Goal: Task Accomplishment & Management: Use online tool/utility

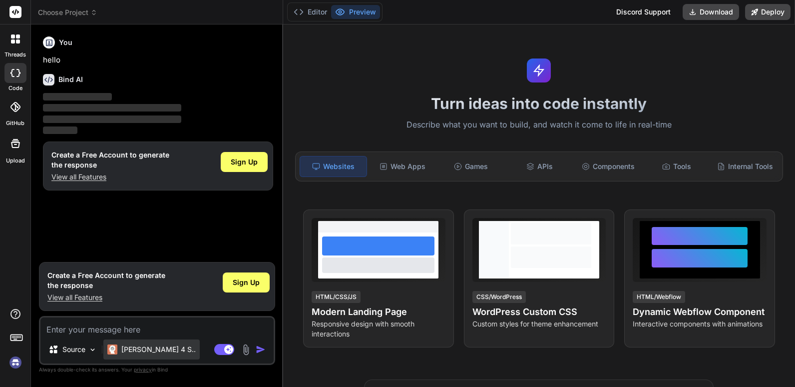
click at [151, 351] on p "[PERSON_NAME] 4 S.." at bounding box center [158, 349] width 74 height 10
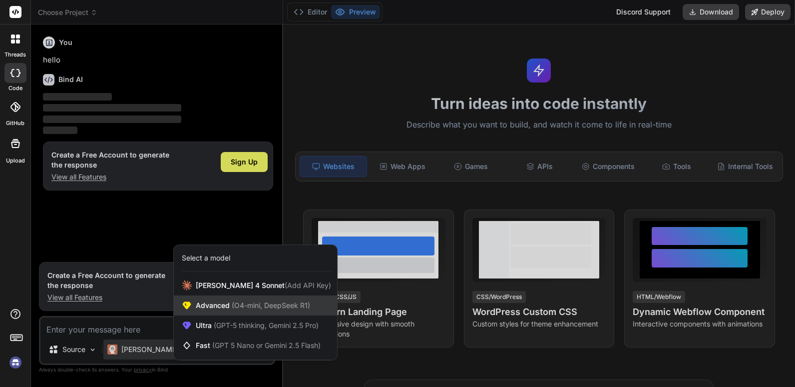
click at [221, 303] on span "Advanced (O4-mini, DeepSeek R1)" at bounding box center [253, 305] width 114 height 10
type textarea "x"
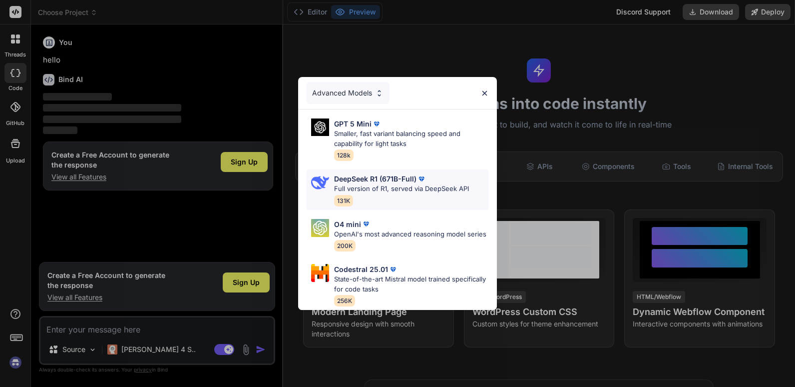
click at [367, 173] on p "DeepSeek R1 (671B-Full)" at bounding box center [375, 178] width 82 height 10
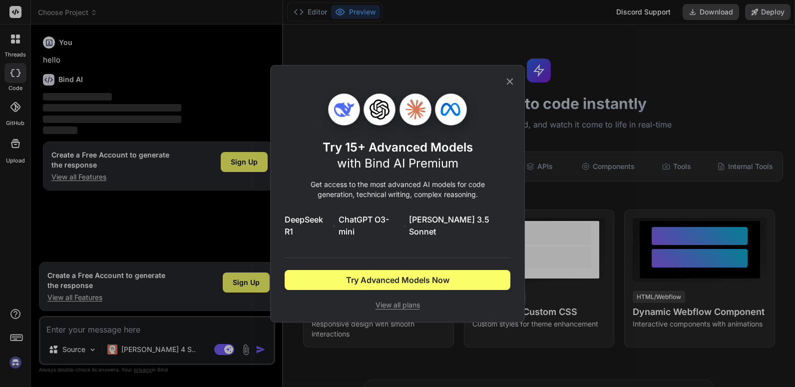
click at [403, 300] on span "View all plans" at bounding box center [398, 305] width 226 height 10
click at [508, 86] on icon at bounding box center [510, 81] width 11 height 11
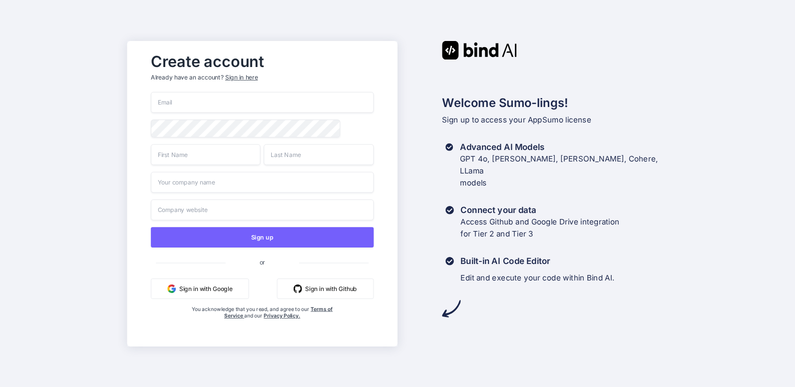
click at [197, 98] on input "email" at bounding box center [262, 102] width 223 height 21
type input "[EMAIL_ADDRESS][DOMAIN_NAME]"
click at [202, 155] on input "text" at bounding box center [206, 154] width 110 height 21
type input "Christerlangus"
type input "[PERSON_NAME]"
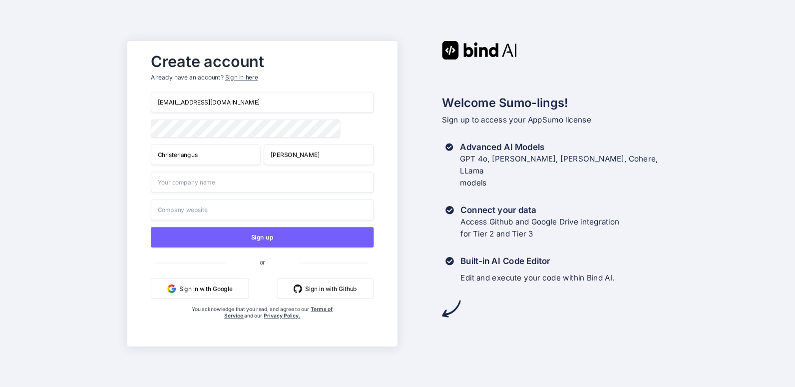
click at [191, 182] on input "text" at bounding box center [262, 181] width 223 height 21
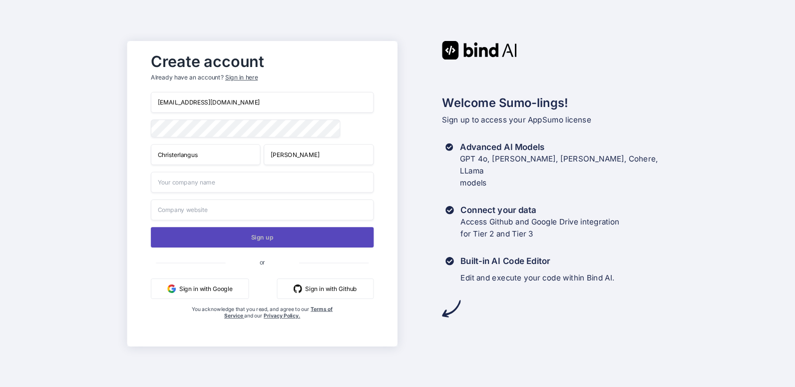
click at [258, 236] on button "Sign up" at bounding box center [262, 237] width 223 height 20
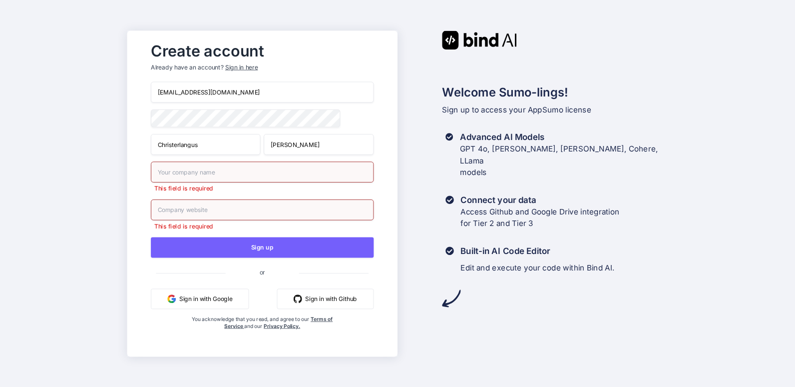
click at [196, 173] on input "text" at bounding box center [262, 171] width 223 height 21
type input "vista prime llc"
click at [172, 209] on input "text" at bounding box center [262, 209] width 223 height 21
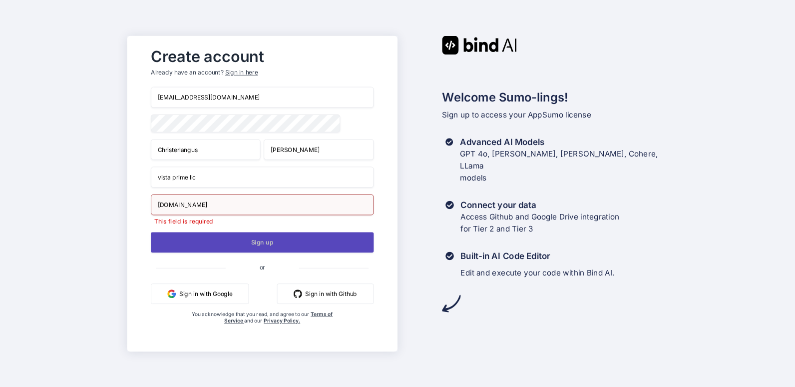
type input "[DOMAIN_NAME]"
click at [262, 244] on button "Sign up" at bounding box center [262, 242] width 223 height 20
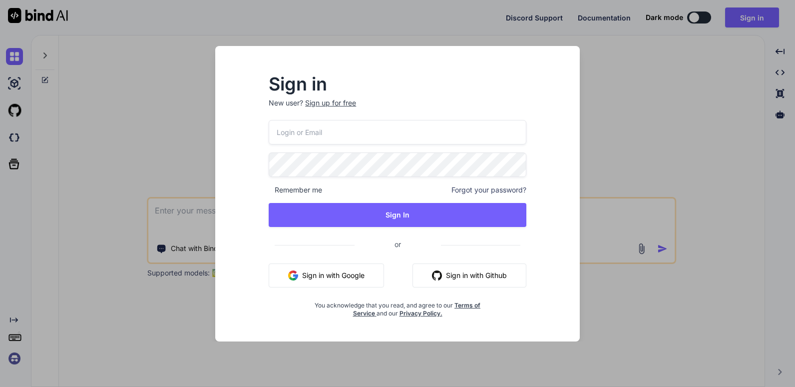
click at [297, 128] on input "email" at bounding box center [398, 132] width 258 height 24
type input "vistaprimeco@gmail.com"
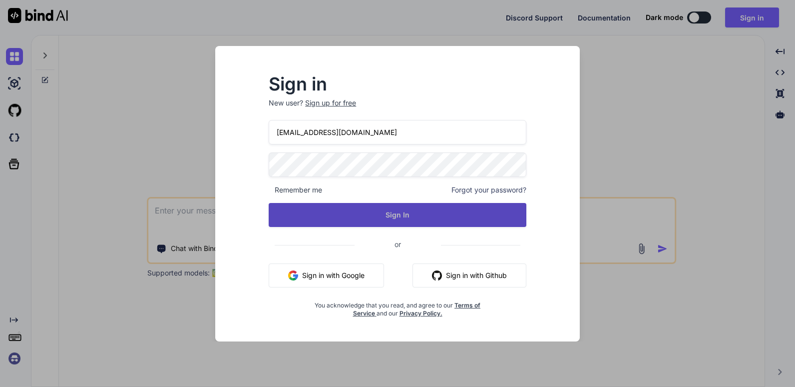
click at [396, 213] on button "Sign In" at bounding box center [398, 215] width 258 height 24
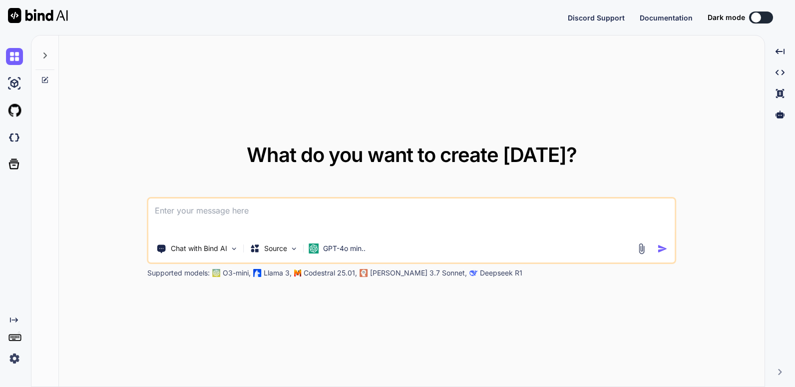
type textarea "x"
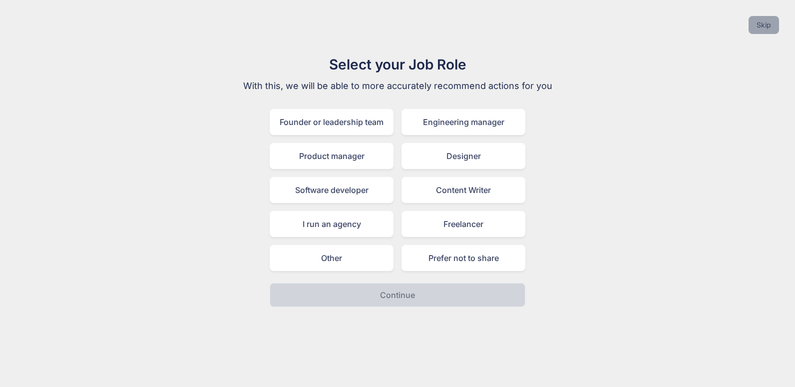
click at [762, 23] on button "Skip" at bounding box center [764, 25] width 30 height 18
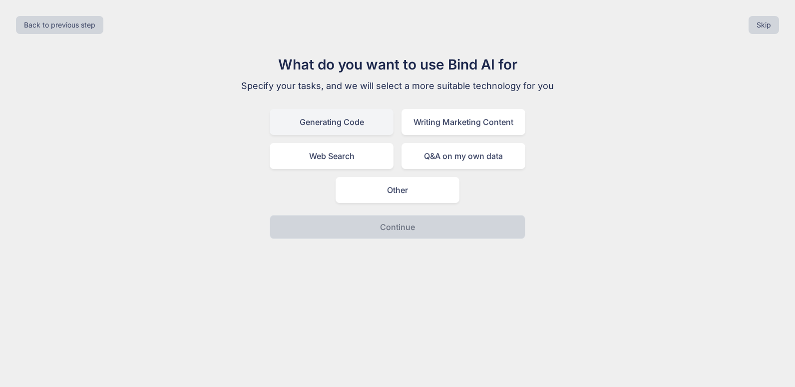
click at [337, 121] on div "Generating Code" at bounding box center [332, 122] width 124 height 26
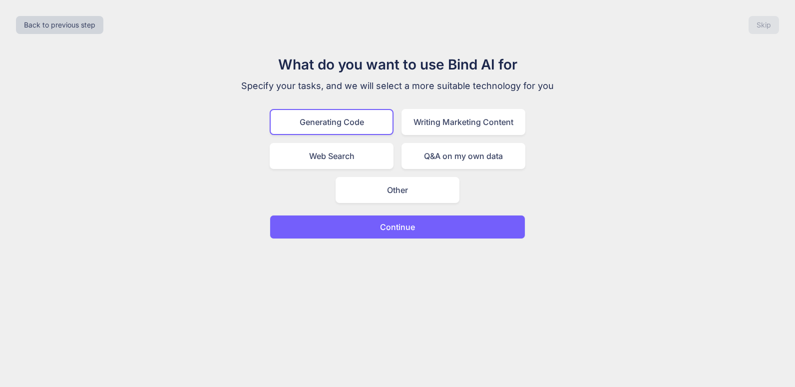
click at [415, 226] on p "Continue" at bounding box center [397, 227] width 35 height 12
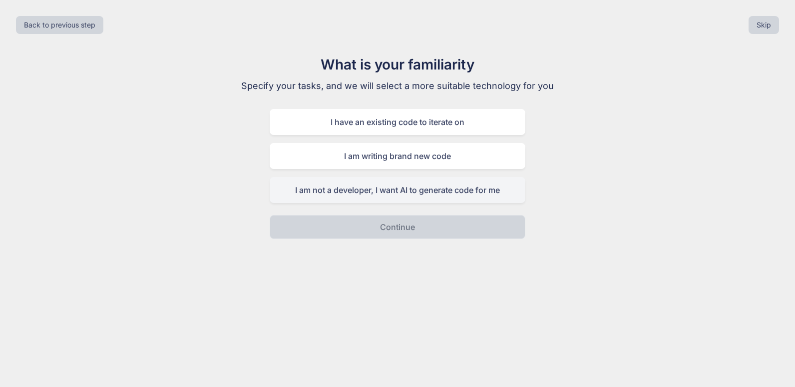
click at [420, 191] on div "I am not a developer, I want AI to generate code for me" at bounding box center [398, 190] width 256 height 26
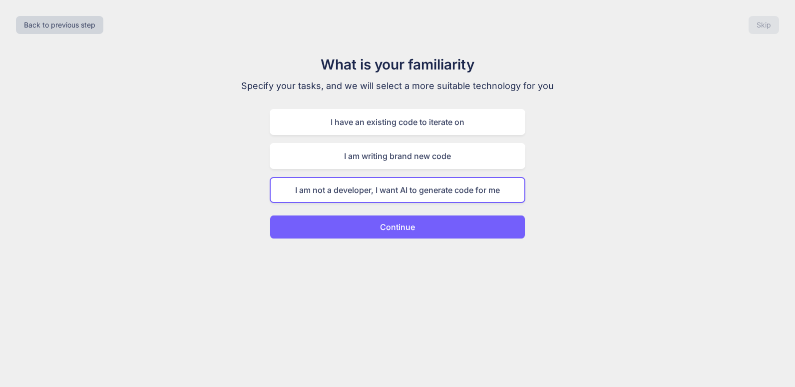
click at [406, 225] on p "Continue" at bounding box center [397, 227] width 35 height 12
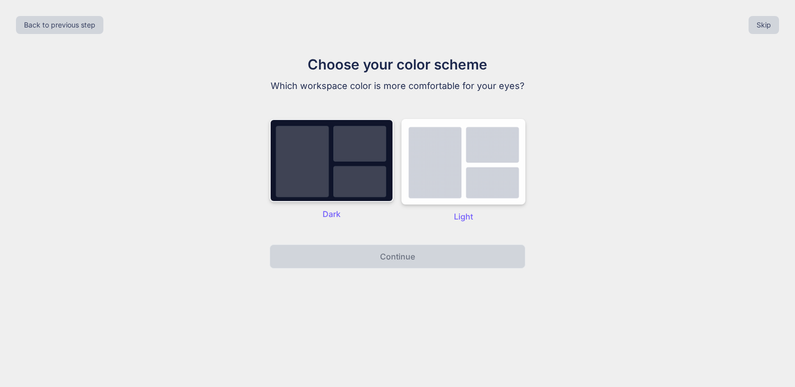
click at [358, 162] on img at bounding box center [332, 160] width 124 height 83
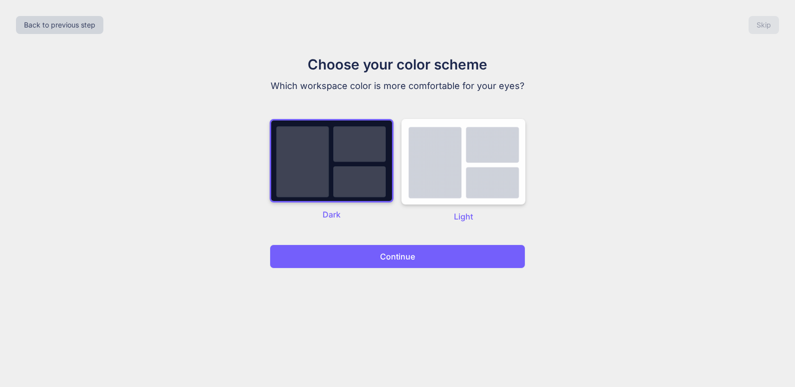
click at [392, 255] on p "Continue" at bounding box center [397, 256] width 35 height 12
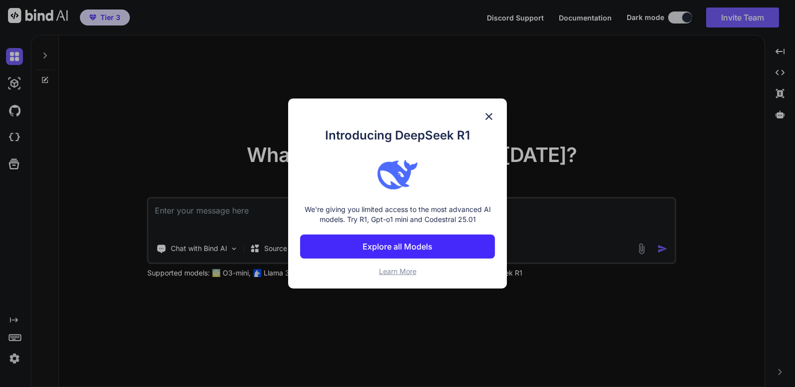
click at [417, 242] on p "Explore all Models" at bounding box center [398, 246] width 70 height 12
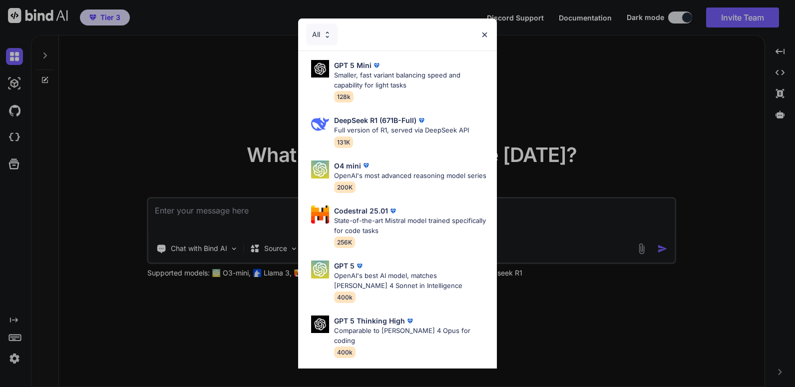
click at [484, 33] on img at bounding box center [485, 34] width 8 height 8
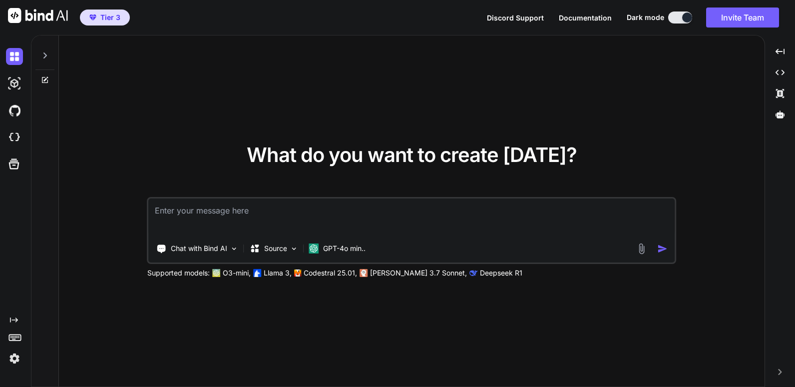
click at [14, 359] on img at bounding box center [14, 358] width 17 height 17
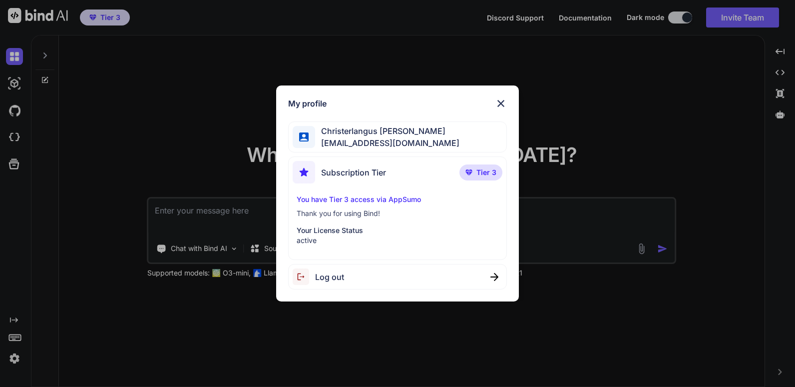
click at [500, 101] on img at bounding box center [501, 103] width 12 height 12
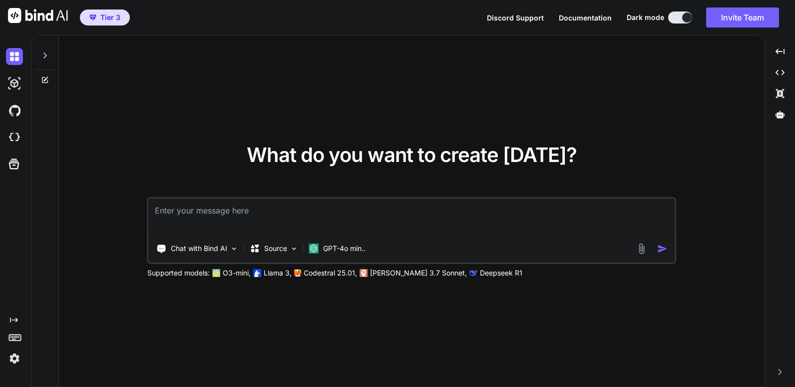
click at [44, 56] on icon at bounding box center [45, 55] width 8 height 8
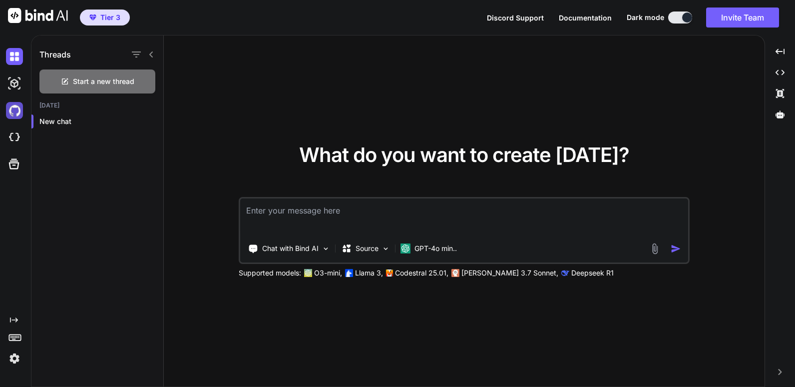
click at [11, 115] on img at bounding box center [14, 110] width 17 height 17
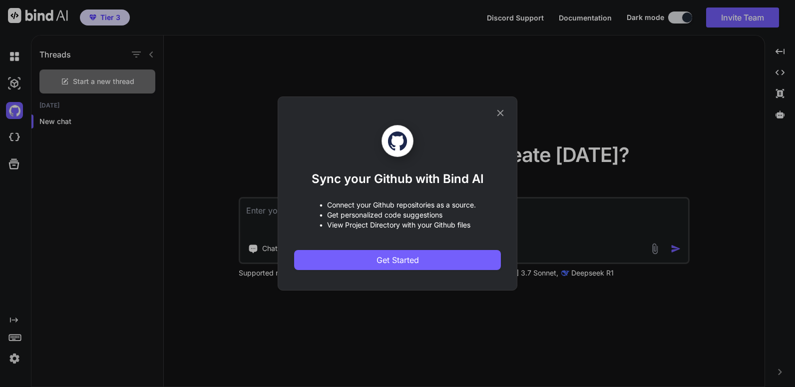
click at [501, 114] on icon at bounding box center [500, 112] width 11 height 11
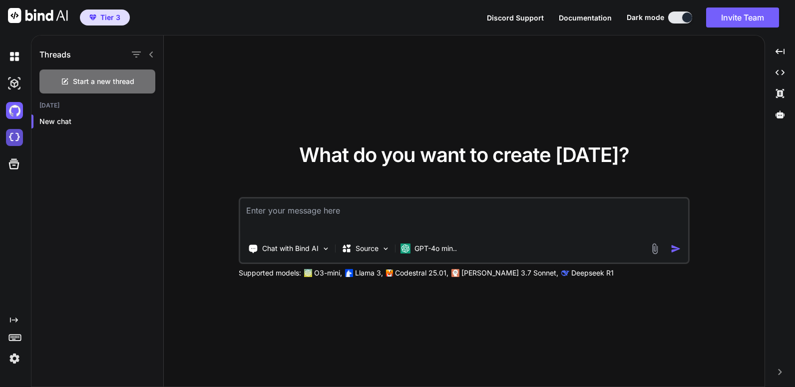
click at [13, 138] on img at bounding box center [14, 137] width 17 height 17
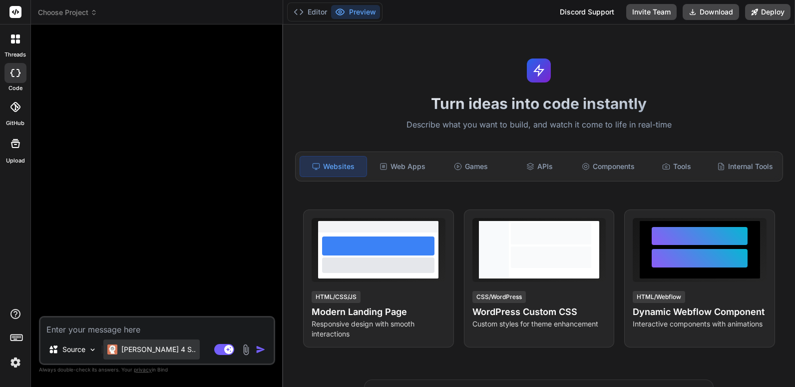
click at [152, 349] on p "Claude 4 S.." at bounding box center [158, 349] width 74 height 10
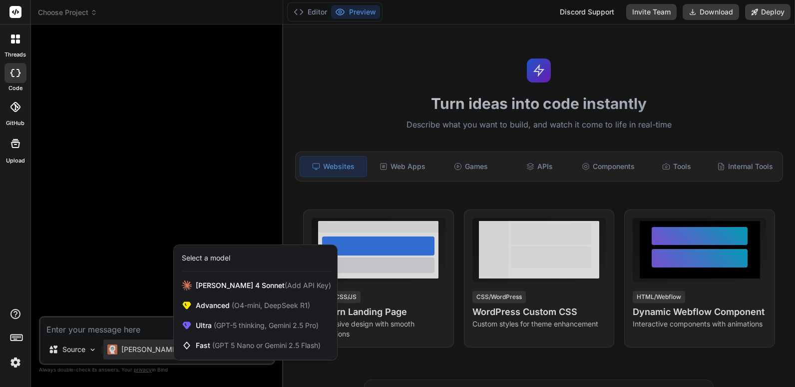
click at [355, 115] on div at bounding box center [397, 193] width 795 height 387
type textarea "x"
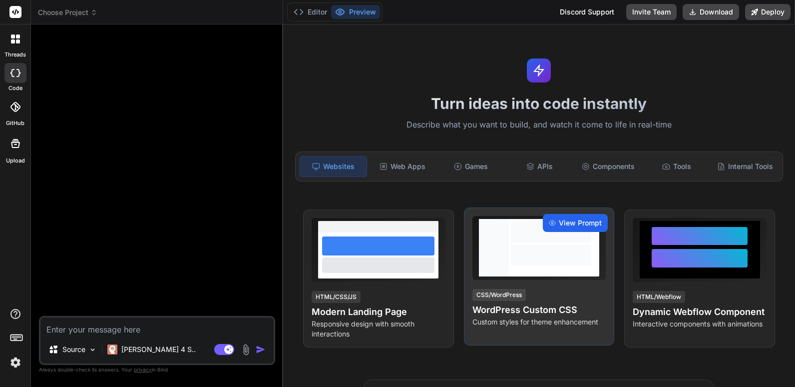
click at [571, 218] on span "View Prompt" at bounding box center [580, 223] width 43 height 10
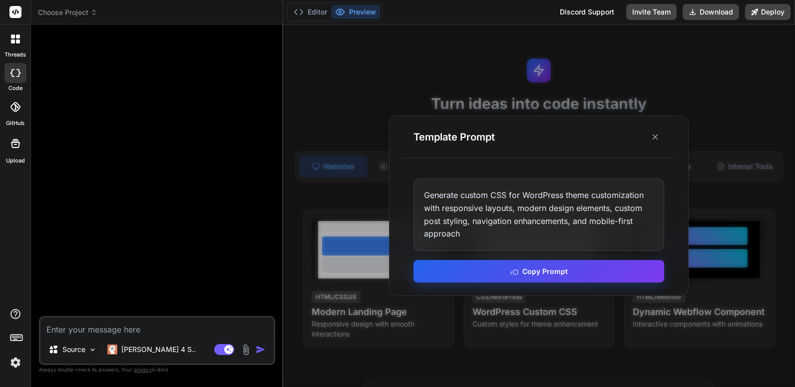
click at [550, 271] on button "Copy Prompt" at bounding box center [539, 271] width 251 height 22
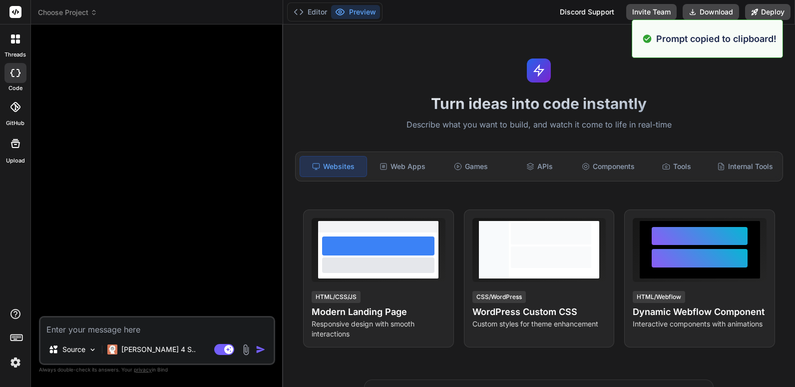
click at [84, 333] on textarea at bounding box center [156, 326] width 233 height 18
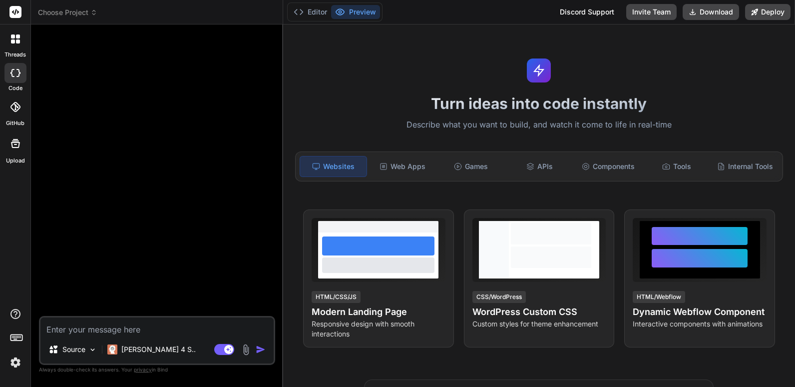
paste textarea "Generate custom CSS for WordPress theme customization with responsive layouts, …"
type textarea "Generate custom CSS for WordPress theme customization with responsive layouts, …"
type textarea "x"
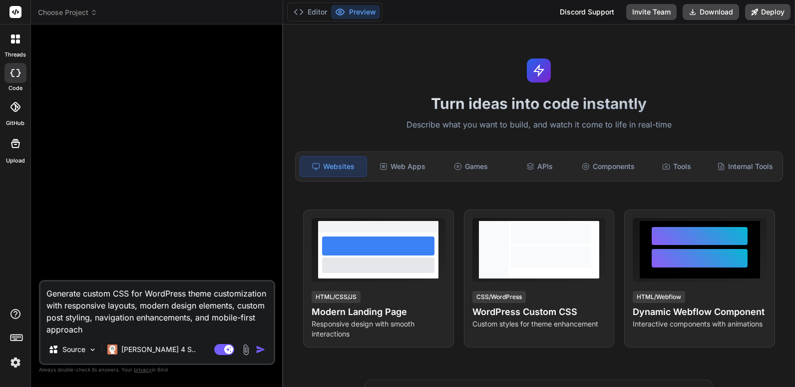
type textarea "Generate custom CSS for WordPress theme customization with responsive layouts, …"
click at [261, 347] on img "button" at bounding box center [261, 349] width 10 height 10
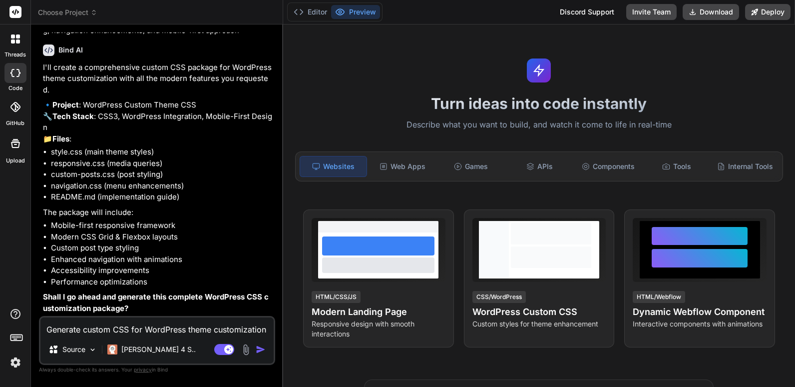
scroll to position [63, 0]
type textarea "x"
click at [91, 329] on textarea "Generate custom CSS for WordPress theme customization with responsive layouts, …" at bounding box center [156, 326] width 233 height 18
type textarea "y"
type textarea "x"
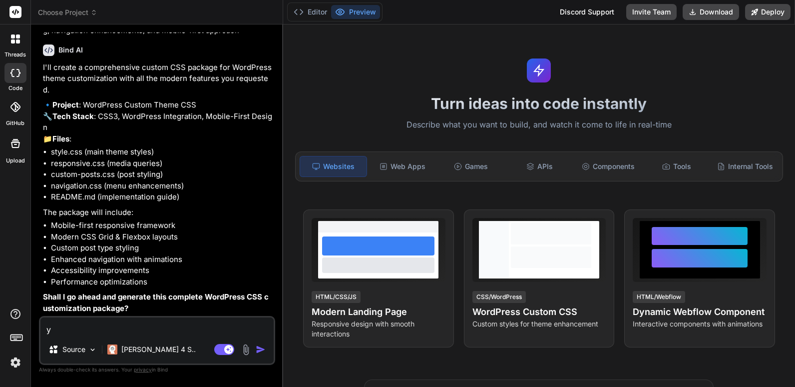
type textarea "ye"
type textarea "x"
type textarea "yes"
type textarea "x"
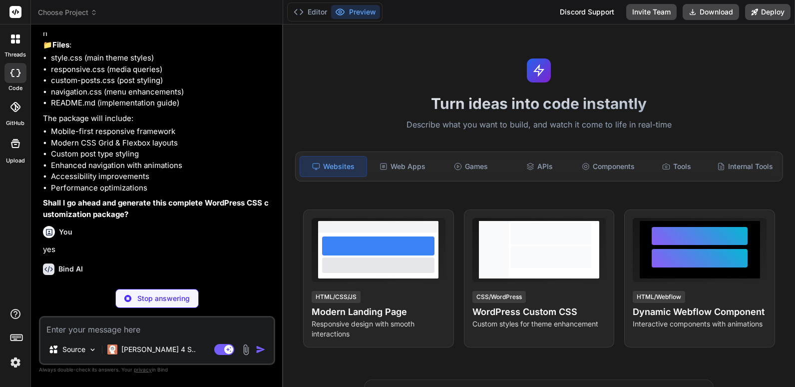
scroll to position [167, 0]
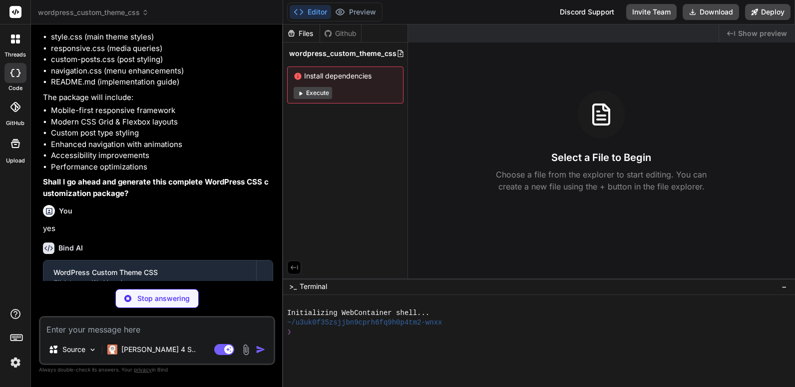
click at [319, 93] on button "Execute" at bounding box center [313, 93] width 38 height 12
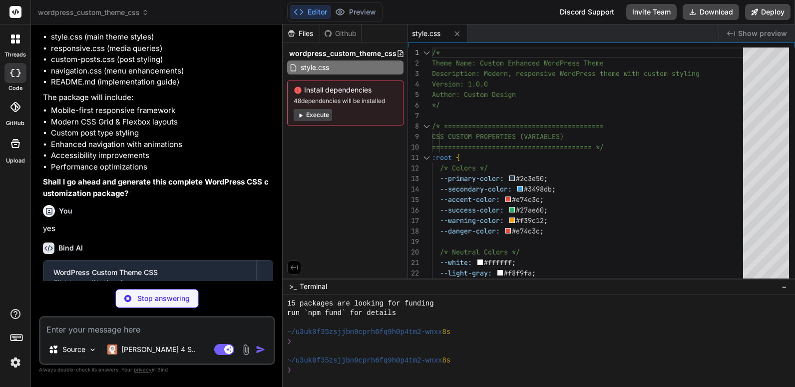
scroll to position [104, 0]
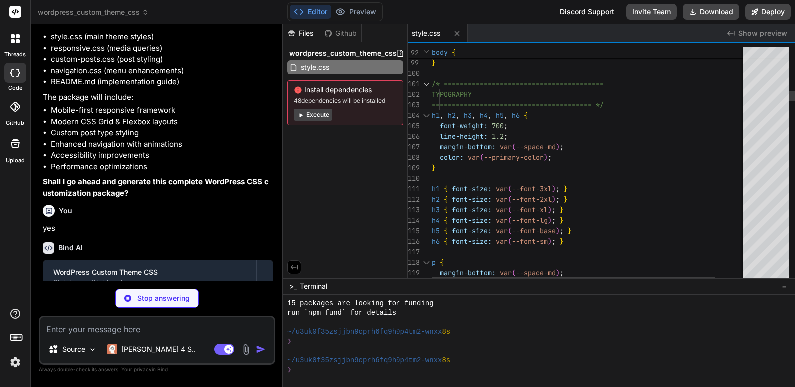
type textarea "x"
type textarea ".responsive-table td, .responsive-table th { padding: var(--space-xs) var(--spa…"
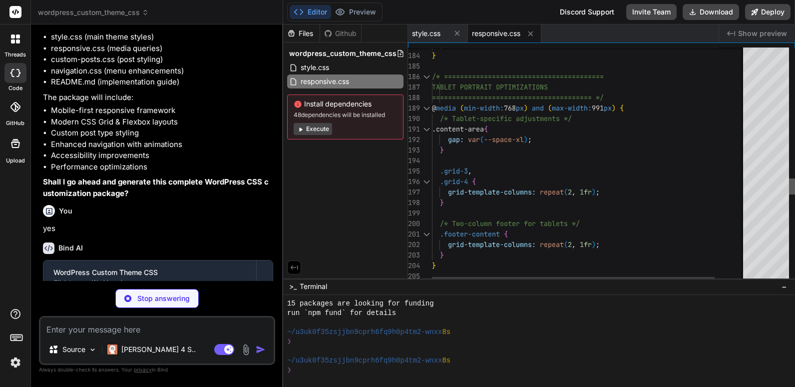
click at [795, 184] on div at bounding box center [792, 186] width 6 height 16
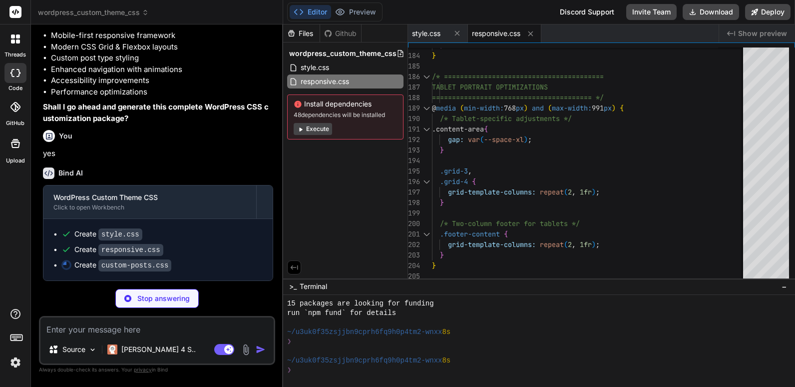
scroll to position [253, 0]
type textarea "x"
type textarea "}"
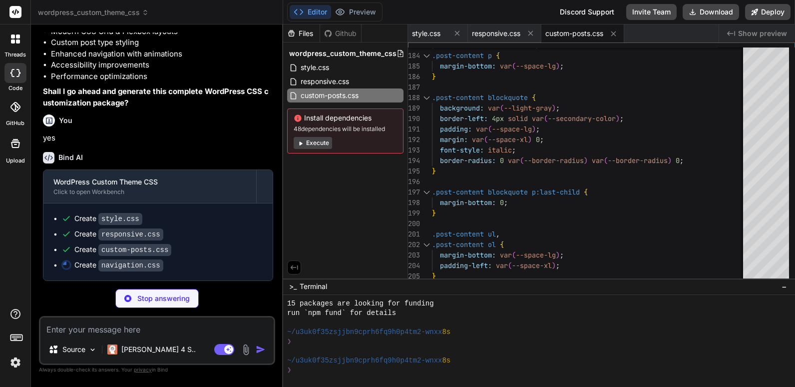
scroll to position [268, 0]
type textarea "x"
type textarea ".header-search input { width: 100%; } .header-search input:focus { width: 100%;…"
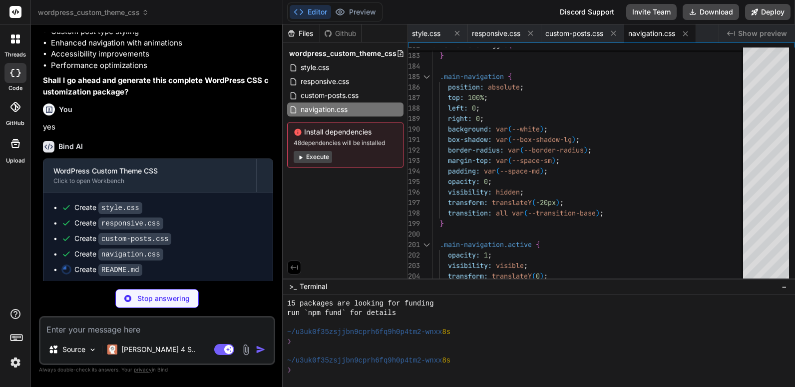
type textarea "x"
type textarea "For support and questions: - Check WordPress documentation - Review CSS comment…"
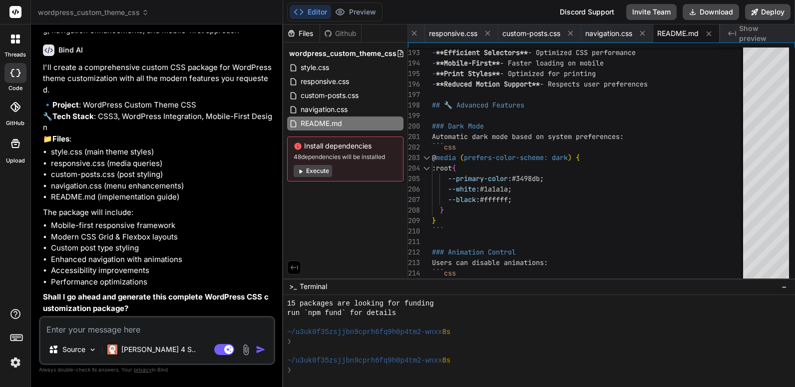
scroll to position [100, 0]
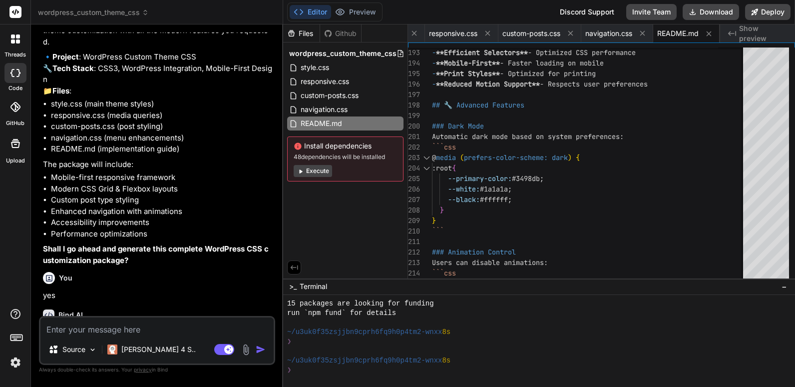
click at [21, 42] on div at bounding box center [15, 38] width 21 height 21
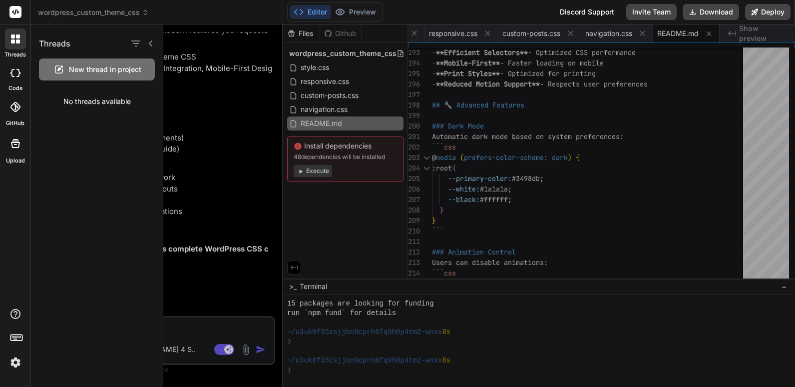
click at [151, 43] on icon at bounding box center [151, 43] width 8 height 8
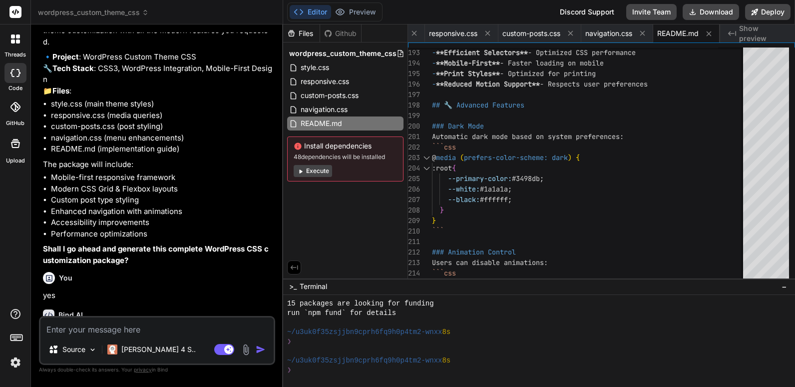
click at [140, 12] on span "wordpress_custom_theme_css" at bounding box center [93, 12] width 111 height 10
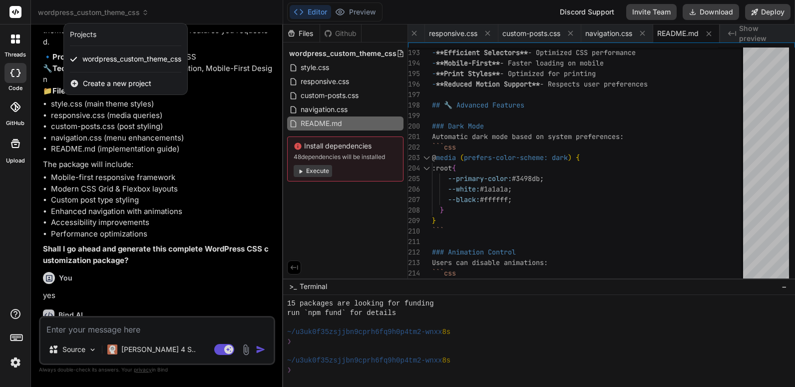
click at [656, 182] on div at bounding box center [397, 193] width 795 height 387
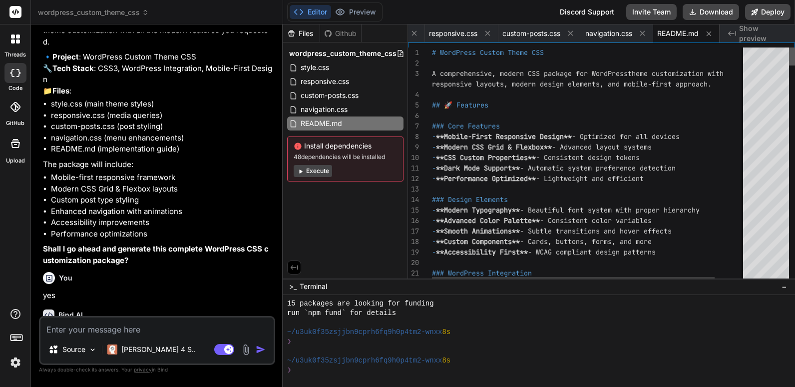
click at [795, 47] on div at bounding box center [792, 56] width 6 height 18
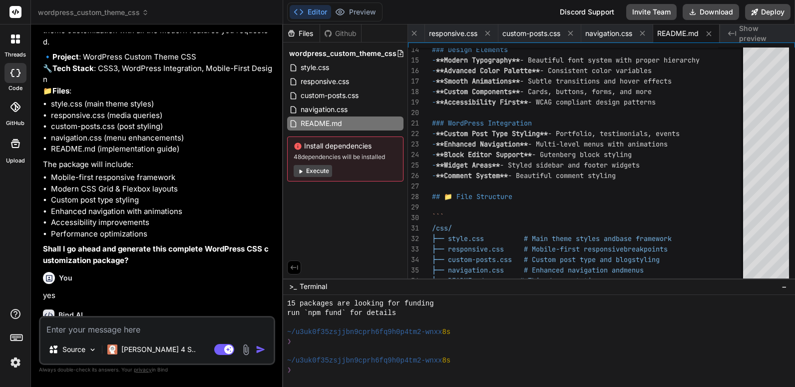
click at [743, 34] on span "Show preview" at bounding box center [763, 33] width 48 height 20
click at [779, 34] on span "Show preview" at bounding box center [763, 33] width 48 height 20
click at [729, 34] on icon at bounding box center [732, 33] width 8 height 5
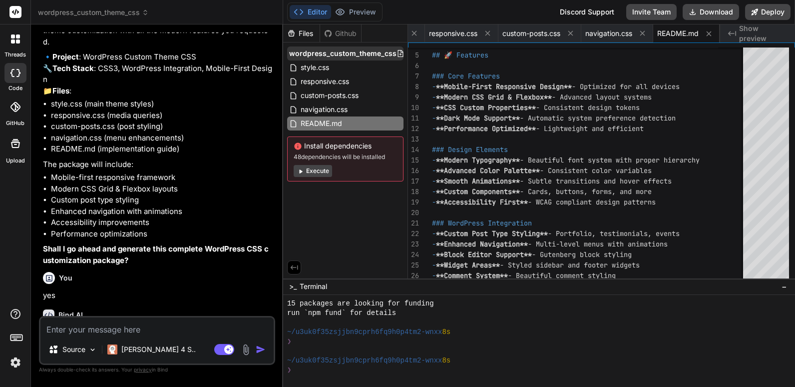
click at [354, 51] on span "wordpress_custom_theme_css" at bounding box center [342, 53] width 107 height 10
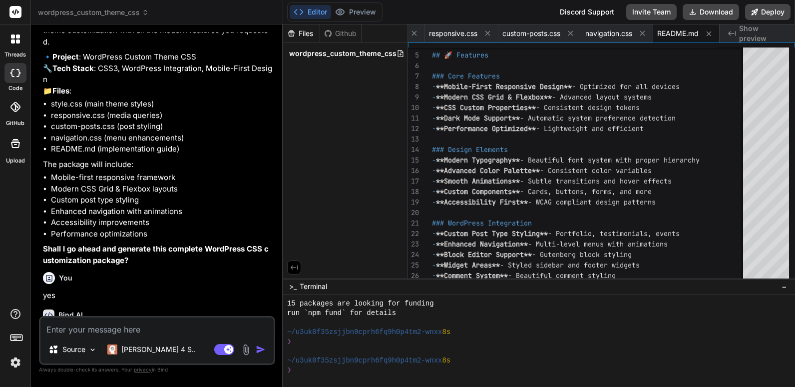
click at [354, 51] on span "wordpress_custom_theme_css" at bounding box center [342, 53] width 107 height 10
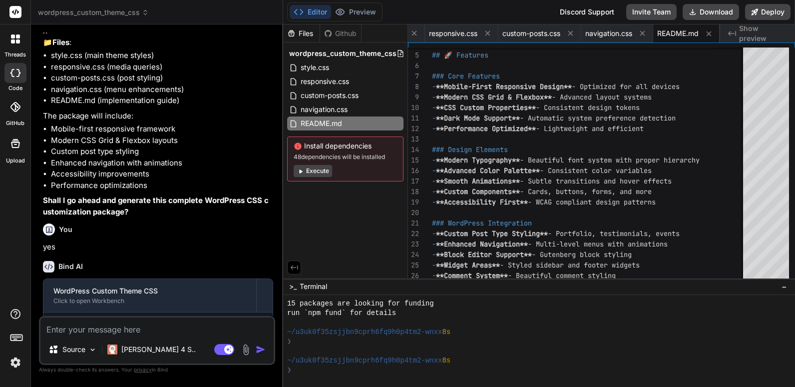
scroll to position [249, 0]
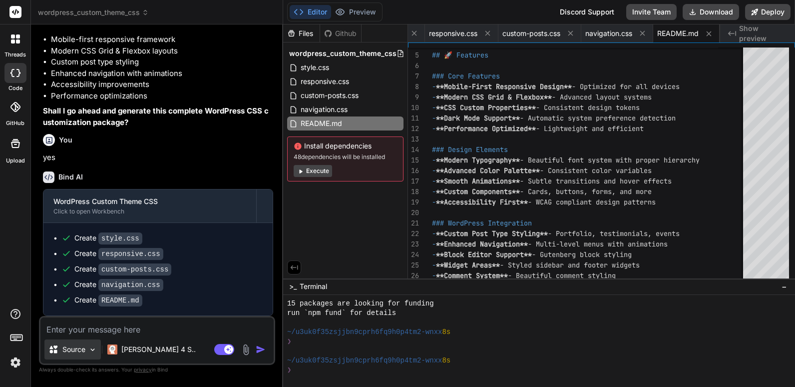
click at [89, 346] on img at bounding box center [92, 349] width 8 height 8
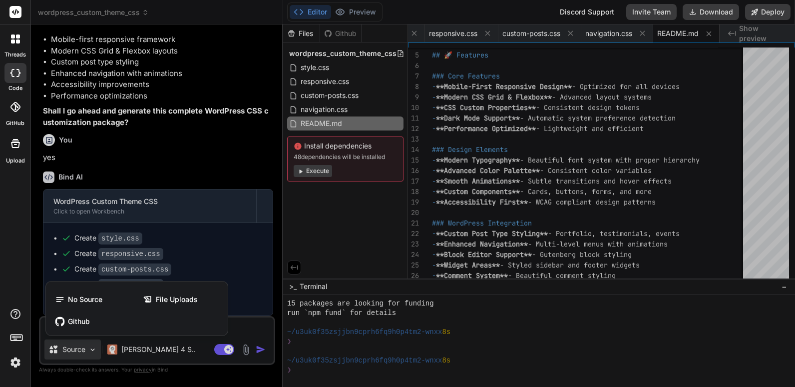
click at [80, 350] on div at bounding box center [397, 193] width 795 height 387
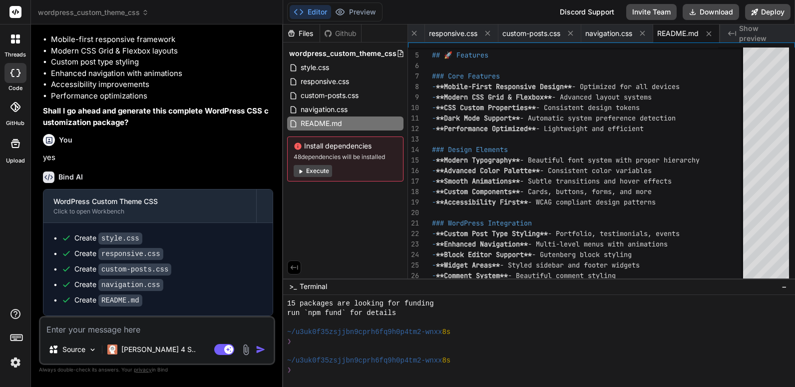
click at [15, 44] on div at bounding box center [15, 38] width 21 height 21
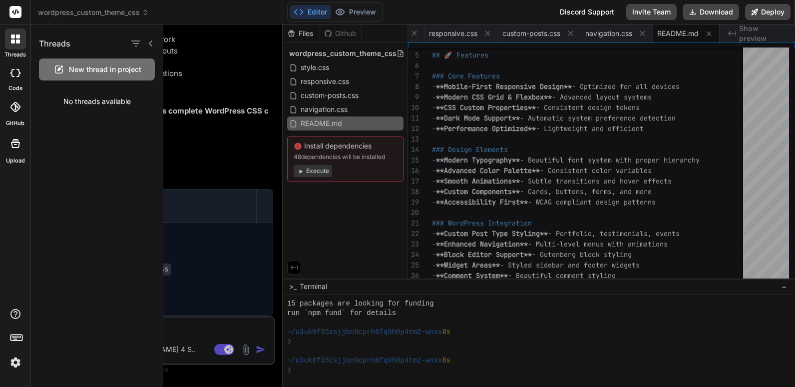
click at [113, 69] on span "New thread in project" at bounding box center [105, 69] width 72 height 10
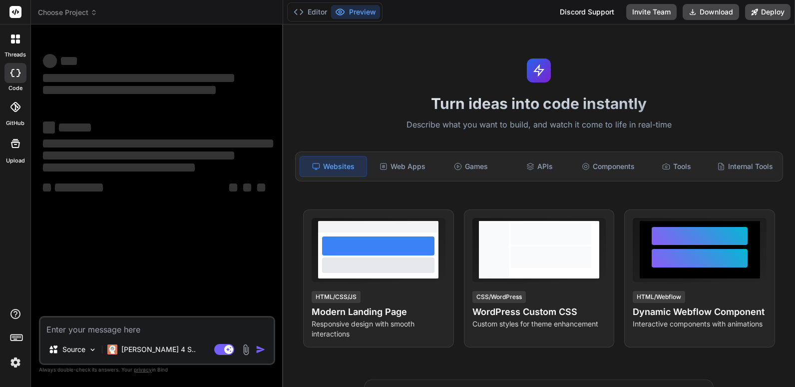
scroll to position [142, 0]
click at [409, 166] on div "Web Apps" at bounding box center [402, 166] width 66 height 21
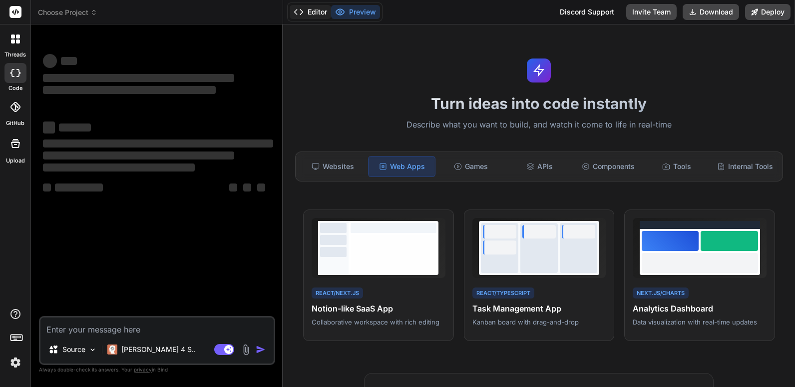
click at [317, 15] on button "Editor" at bounding box center [310, 12] width 41 height 14
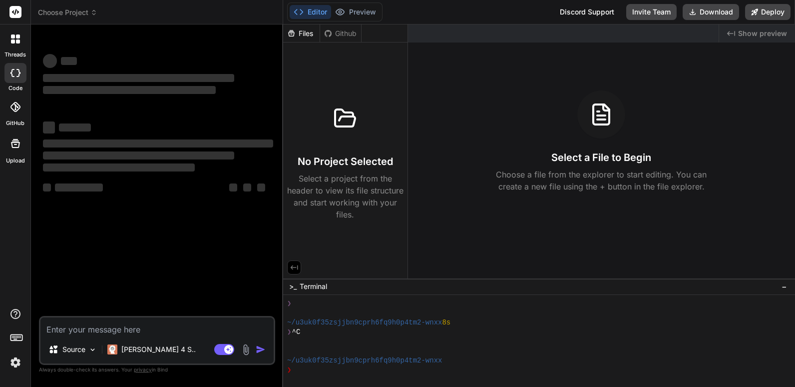
click at [8, 82] on div at bounding box center [15, 73] width 22 height 20
click at [358, 11] on button "Preview" at bounding box center [355, 12] width 49 height 14
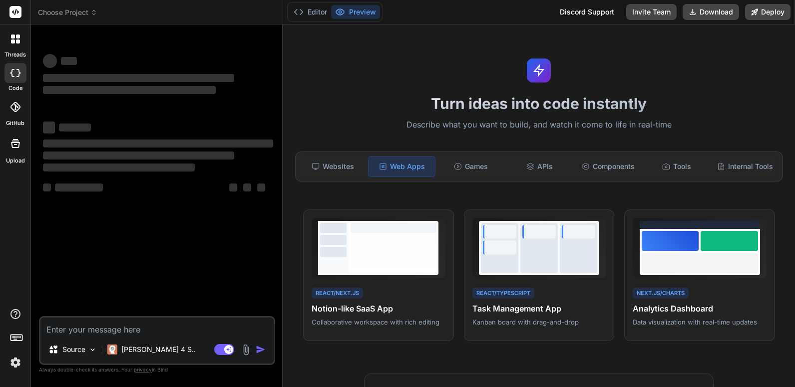
click at [14, 46] on div at bounding box center [15, 38] width 21 height 21
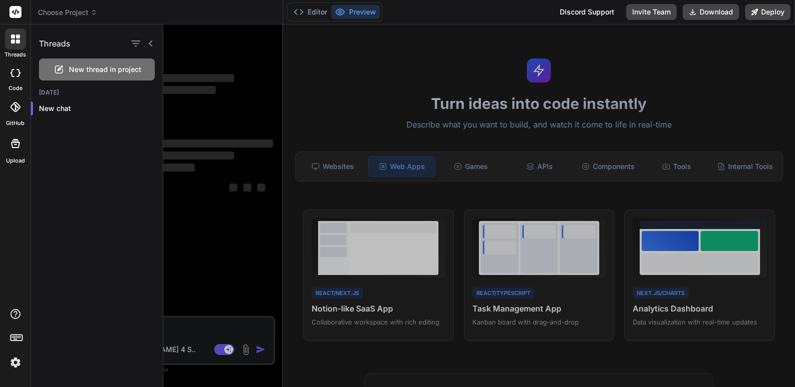
click at [18, 76] on icon at bounding box center [18, 73] width 4 height 8
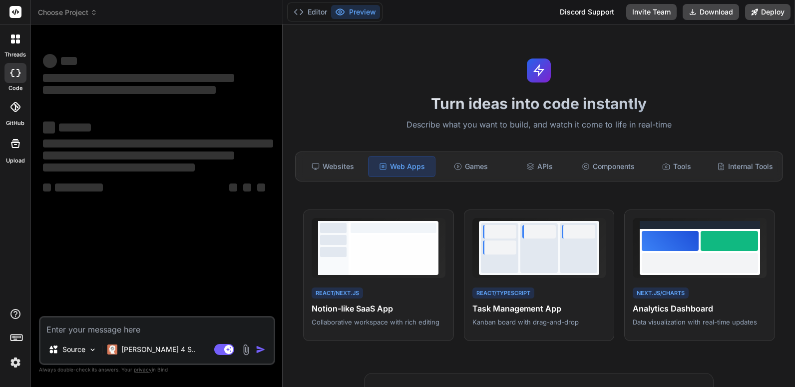
click at [19, 81] on div at bounding box center [15, 73] width 22 height 20
click at [14, 71] on icon at bounding box center [15, 73] width 10 height 8
click at [11, 50] on div "threads" at bounding box center [15, 41] width 30 height 34
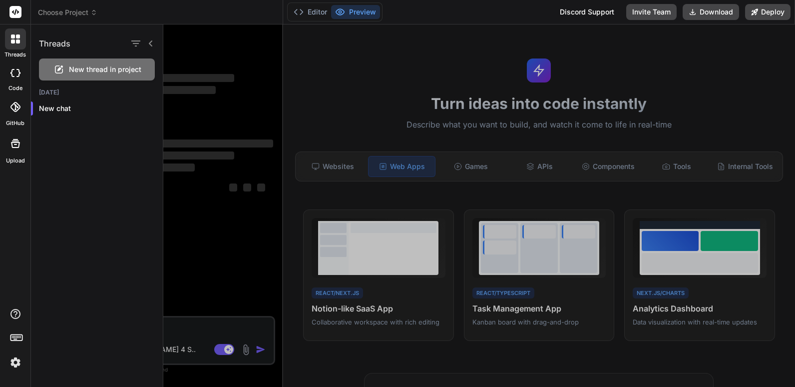
click at [97, 69] on span "New thread in project" at bounding box center [105, 69] width 72 height 10
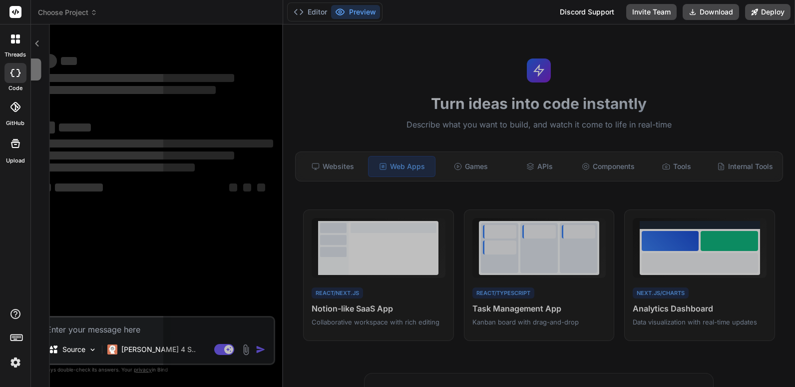
scroll to position [180, 0]
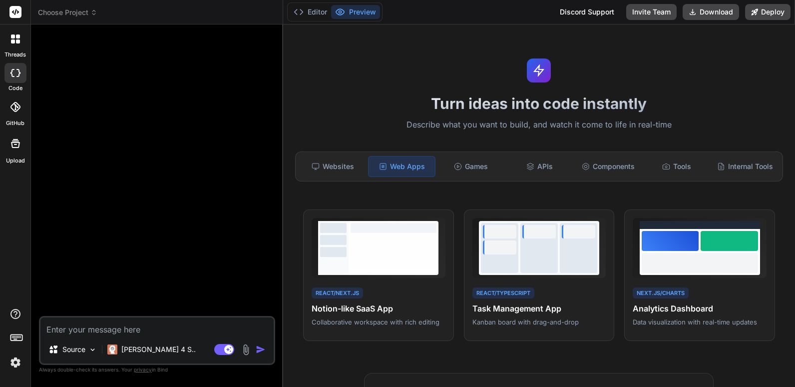
click at [17, 39] on icon at bounding box center [18, 41] width 4 height 4
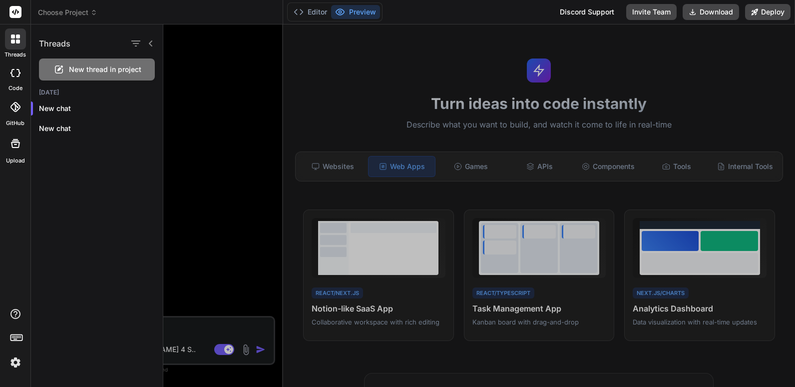
click at [95, 13] on icon at bounding box center [93, 12] width 7 height 7
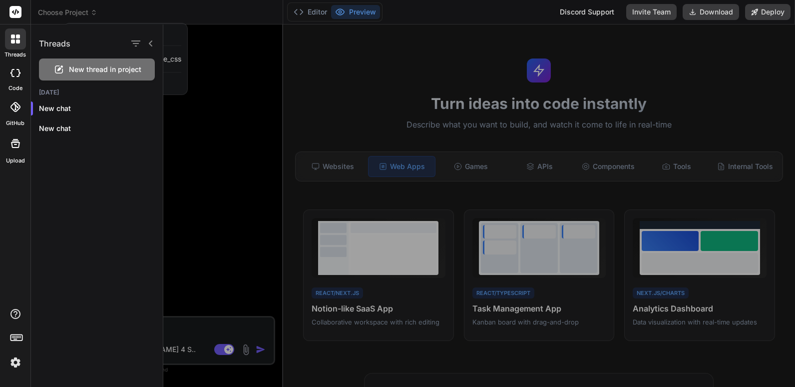
click at [149, 41] on icon at bounding box center [151, 43] width 8 height 8
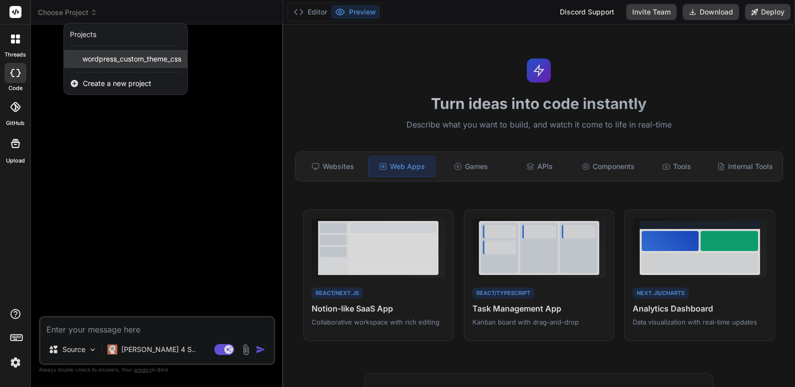
click at [116, 56] on span "wordpress_custom_theme_css" at bounding box center [131, 59] width 99 height 10
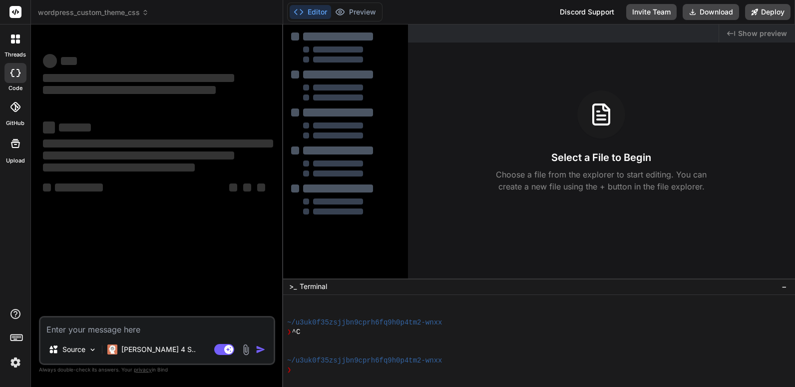
scroll to position [218, 0]
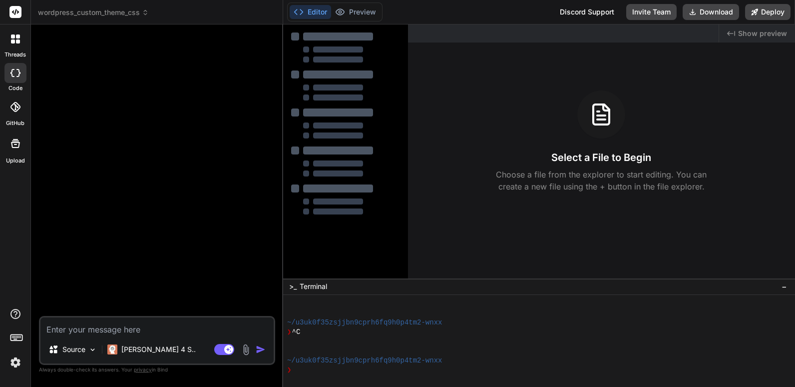
type textarea "x"
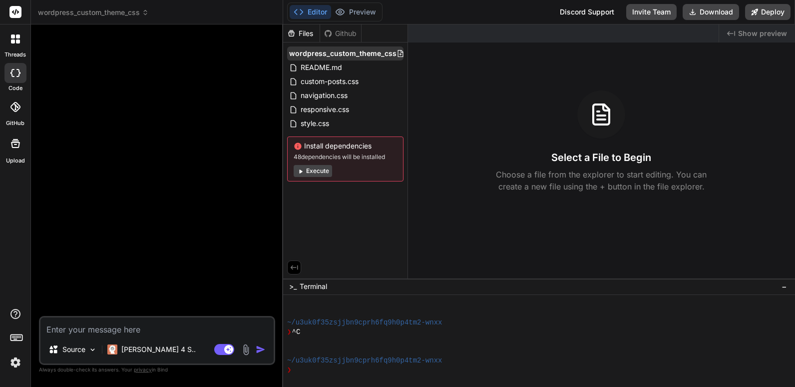
click at [354, 51] on span "wordpress_custom_theme_css" at bounding box center [342, 53] width 107 height 10
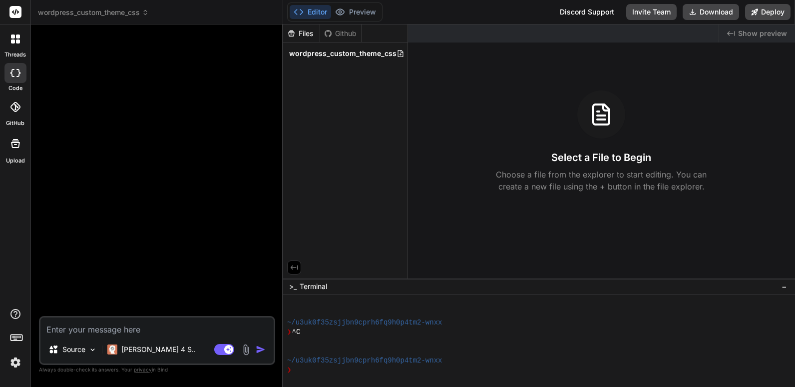
drag, startPoint x: 120, startPoint y: 11, endPoint x: 104, endPoint y: 12, distance: 16.0
click at [104, 12] on span "wordpress_custom_theme_css" at bounding box center [93, 12] width 111 height 10
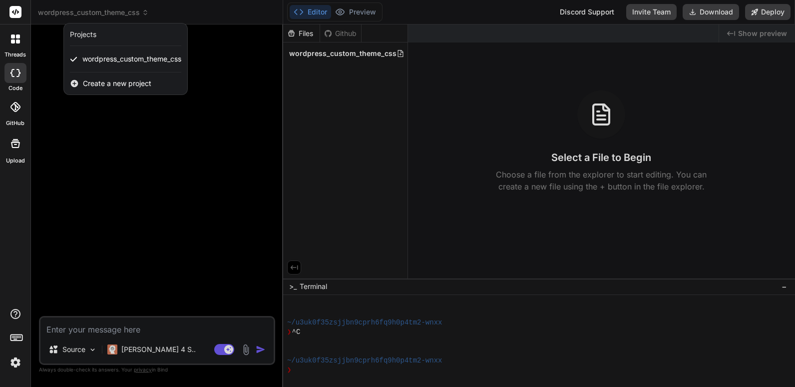
click at [14, 361] on img at bounding box center [15, 362] width 17 height 17
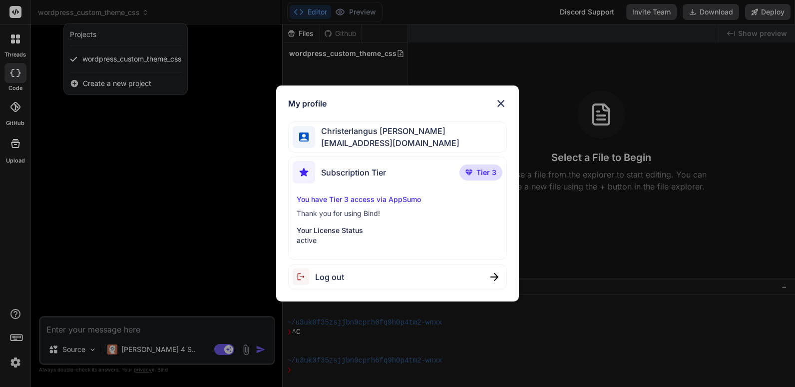
click at [370, 131] on span "Christerlangus Melchor" at bounding box center [387, 131] width 144 height 12
click at [327, 133] on span "Christerlangus Melchor" at bounding box center [387, 131] width 144 height 12
click at [289, 136] on div "Christerlangus Melchor vistaprimeco@gmail.com" at bounding box center [397, 136] width 219 height 31
click at [303, 136] on img at bounding box center [303, 136] width 9 height 9
click at [15, 336] on div "My profile Christerlangus Melchor vistaprimeco@gmail.com Subscription Tier Tier…" at bounding box center [397, 193] width 795 height 387
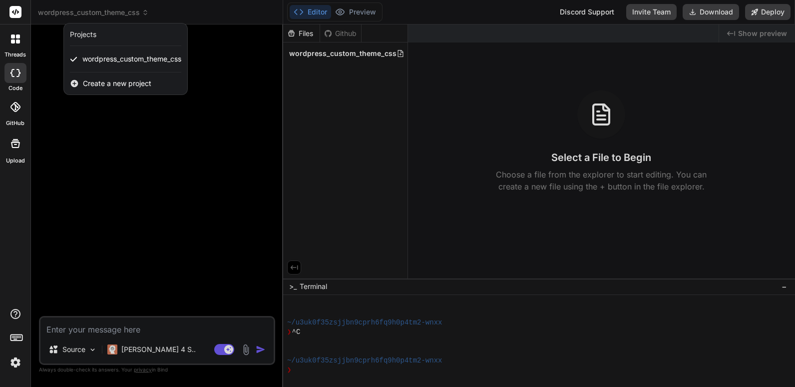
click at [16, 336] on icon at bounding box center [16, 337] width 14 height 14
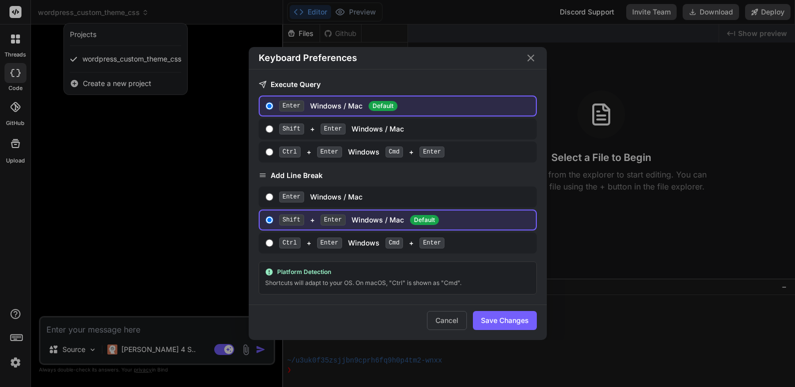
click at [21, 247] on div "Keyboard Preferences Execute Query Enter Windows / Mac Default Shift + Enter Wi…" at bounding box center [397, 193] width 795 height 387
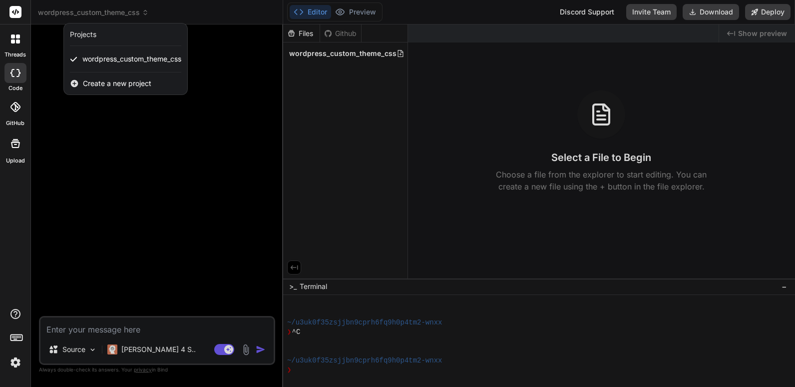
click at [355, 57] on div at bounding box center [397, 193] width 795 height 387
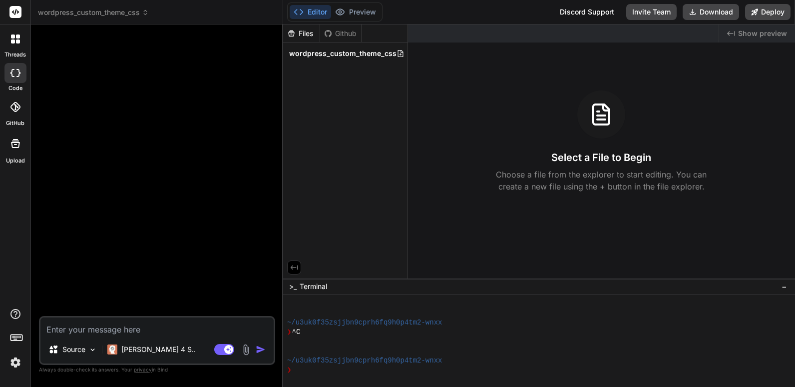
click at [18, 46] on div at bounding box center [15, 38] width 21 height 21
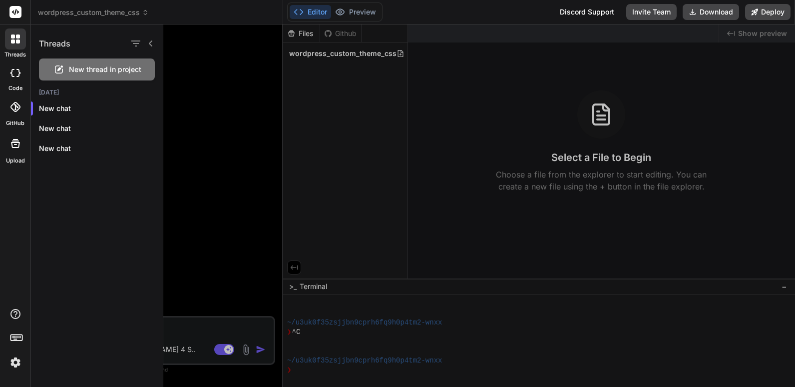
click at [86, 11] on span "wordpress_custom_theme_css" at bounding box center [93, 12] width 111 height 10
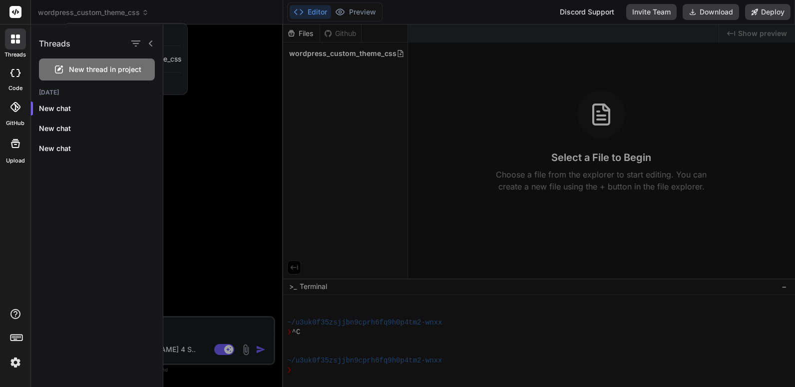
click at [137, 12] on div at bounding box center [397, 193] width 795 height 387
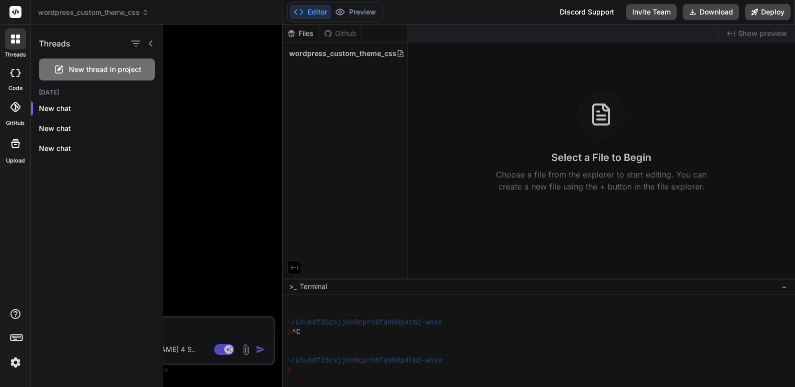
click at [151, 44] on icon at bounding box center [151, 43] width 8 height 8
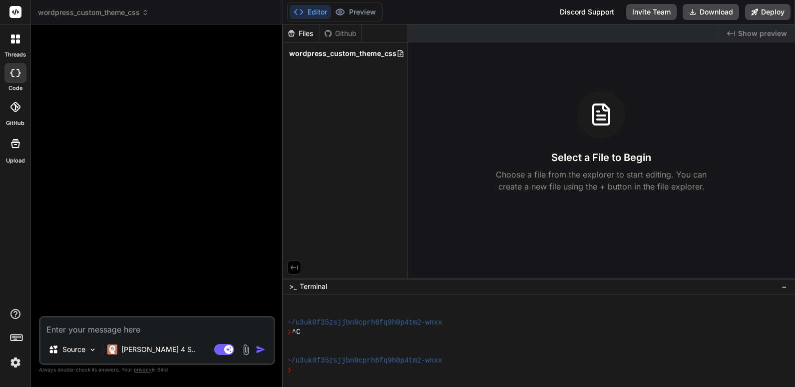
click at [130, 12] on span "wordpress_custom_theme_css" at bounding box center [93, 12] width 111 height 10
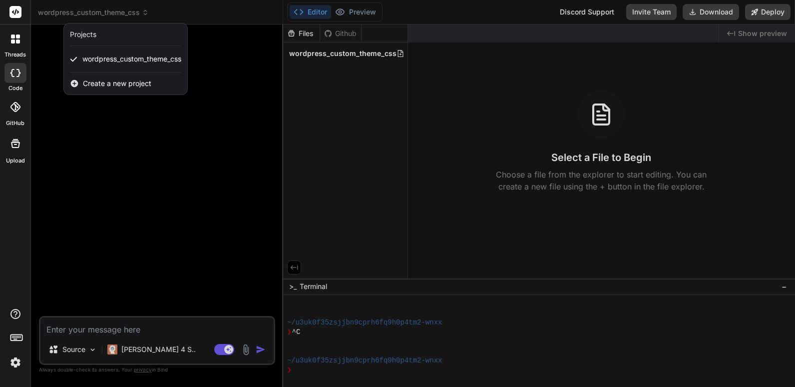
drag, startPoint x: 117, startPoint y: 60, endPoint x: 89, endPoint y: 54, distance: 28.5
click at [89, 54] on span "wordpress_custom_theme_css" at bounding box center [131, 59] width 99 height 10
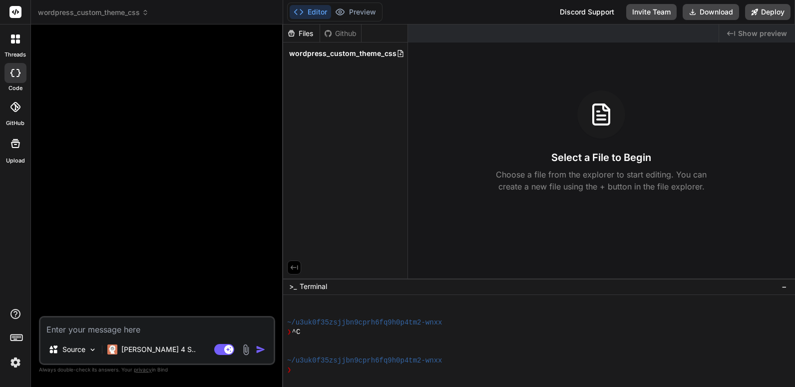
click at [356, 52] on span "wordpress_custom_theme_css" at bounding box center [342, 53] width 107 height 10
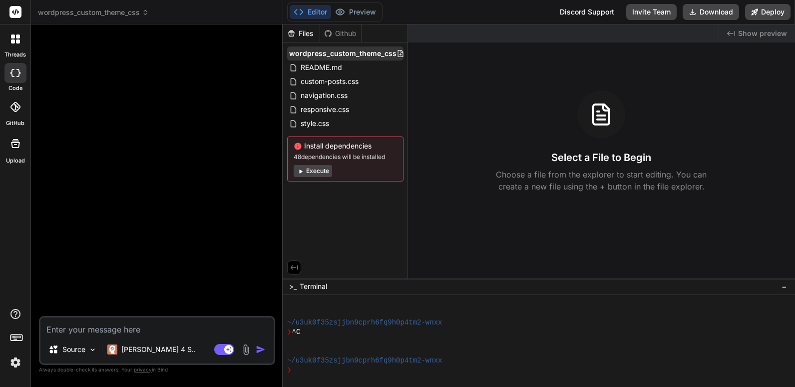
drag, startPoint x: 365, startPoint y: 53, endPoint x: 351, endPoint y: 52, distance: 13.5
click at [351, 52] on span "wordpress_custom_theme_css" at bounding box center [342, 53] width 107 height 10
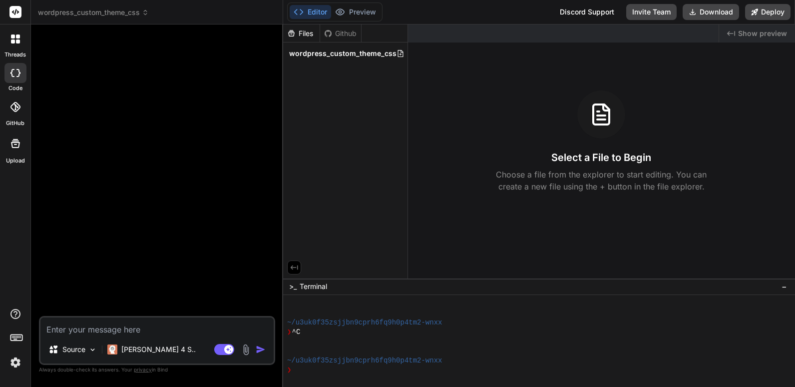
click at [122, 332] on textarea at bounding box center [156, 326] width 233 height 18
type textarea "d"
type textarea "x"
type textarea "de"
type textarea "x"
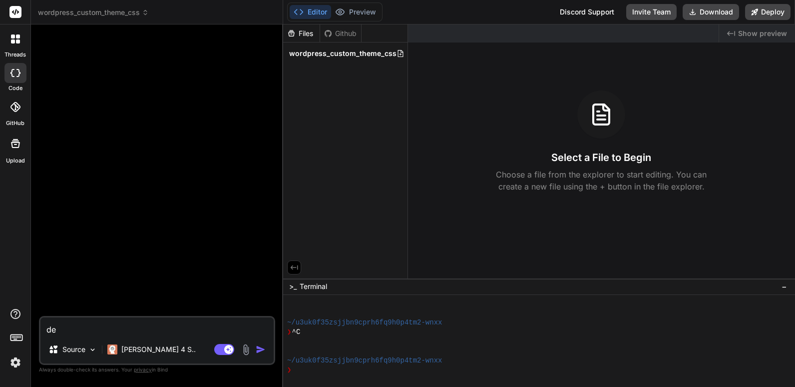
type textarea "del"
type textarea "x"
type textarea "dele"
type textarea "x"
type textarea "delet"
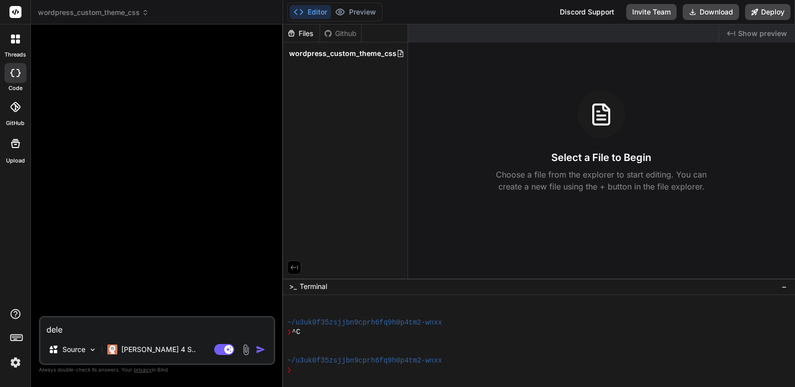
type textarea "x"
type textarea "delete"
type textarea "x"
type textarea "delete"
type textarea "x"
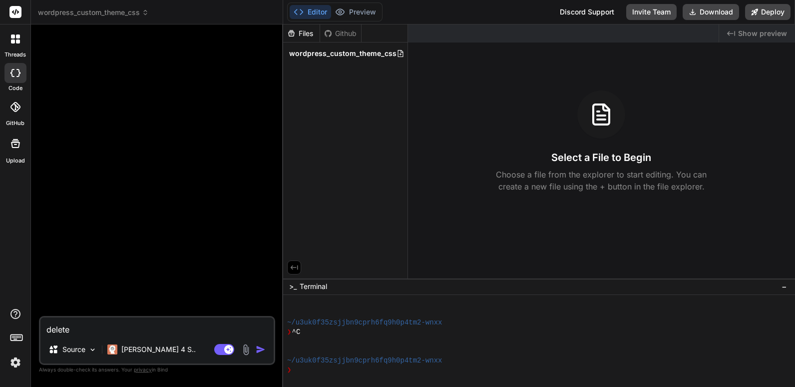
type textarea "delete c"
type textarea "x"
type textarea "delete cu"
type textarea "x"
type textarea "delete cur"
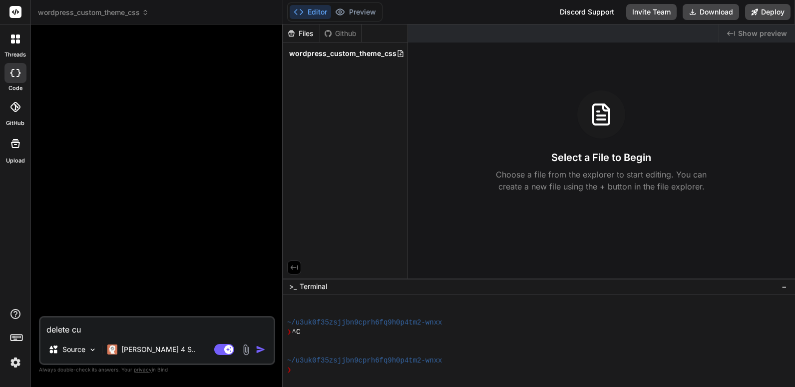
type textarea "x"
type textarea "delete curr"
type textarea "x"
type textarea "delete curre"
type textarea "x"
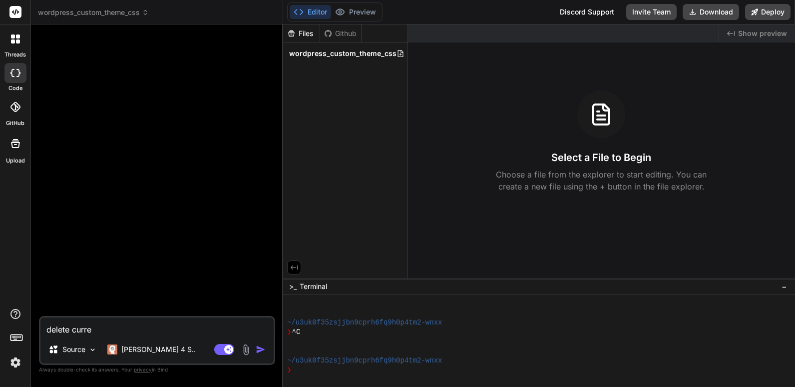
type textarea "delete curren"
type textarea "x"
type textarea "delete current"
type textarea "x"
type textarea "delete current"
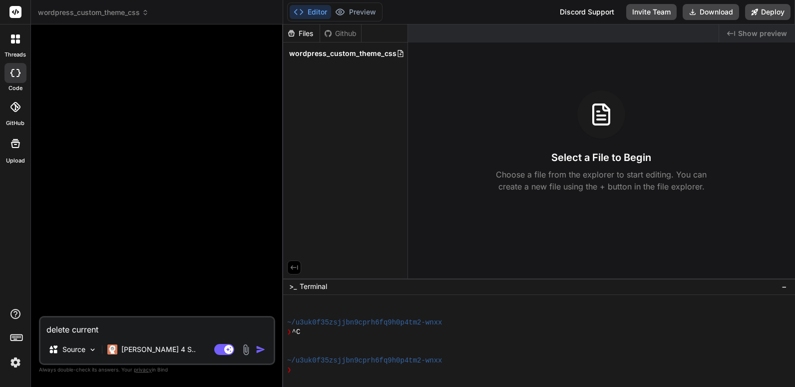
type textarea "x"
type textarea "delete current p"
type textarea "x"
type textarea "delete current pr"
type textarea "x"
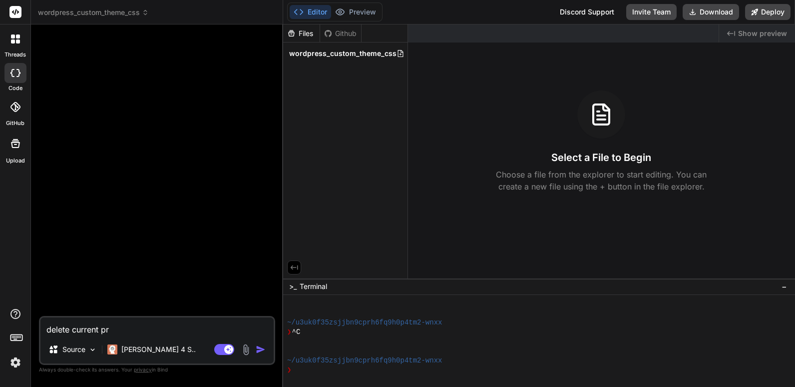
type textarea "delete current pro"
type textarea "x"
type textarea "delete current proj"
type textarea "x"
type textarea "delete current proje"
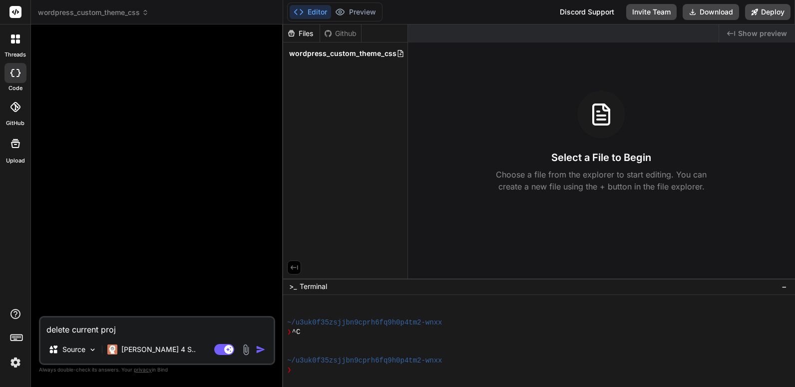
type textarea "x"
type textarea "delete current projec"
type textarea "x"
type textarea "delete current project"
type textarea "x"
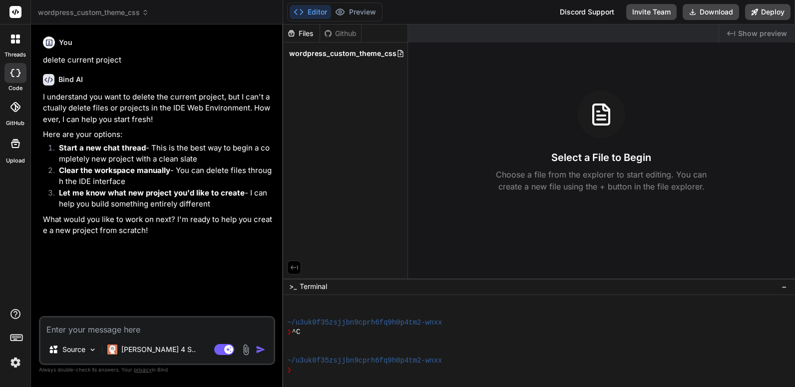
type textarea "x"
click at [348, 48] on span "wordpress_custom_theme_css" at bounding box center [342, 53] width 107 height 10
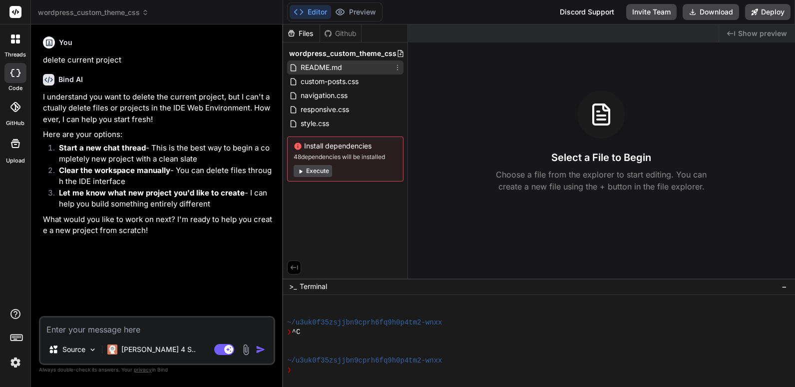
click at [321, 66] on span "README.md" at bounding box center [321, 67] width 43 height 12
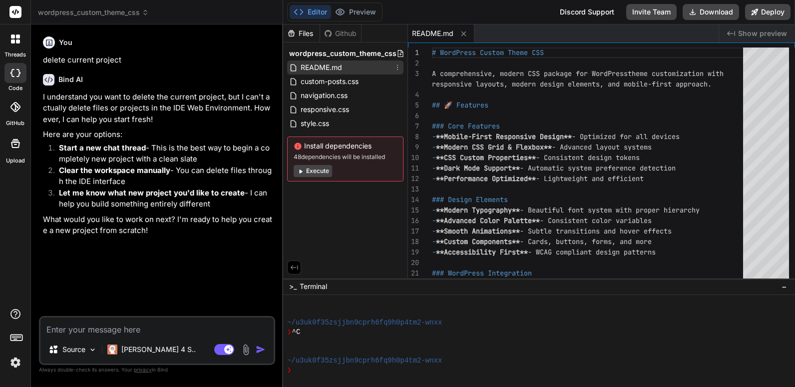
click at [397, 67] on icon at bounding box center [398, 67] width 8 height 8
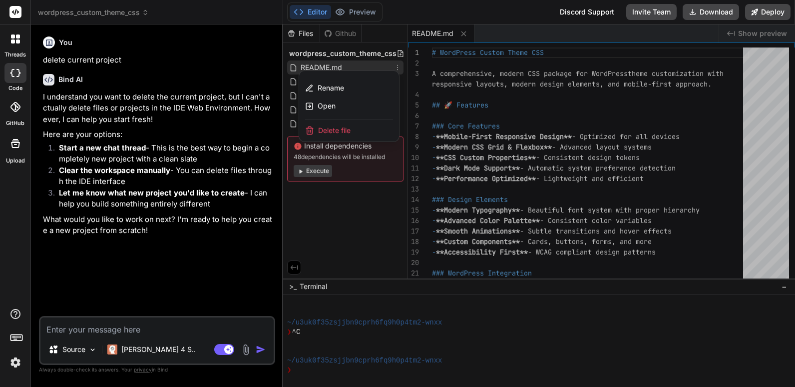
click at [328, 209] on div at bounding box center [539, 205] width 512 height 362
